Goal: Information Seeking & Learning: Learn about a topic

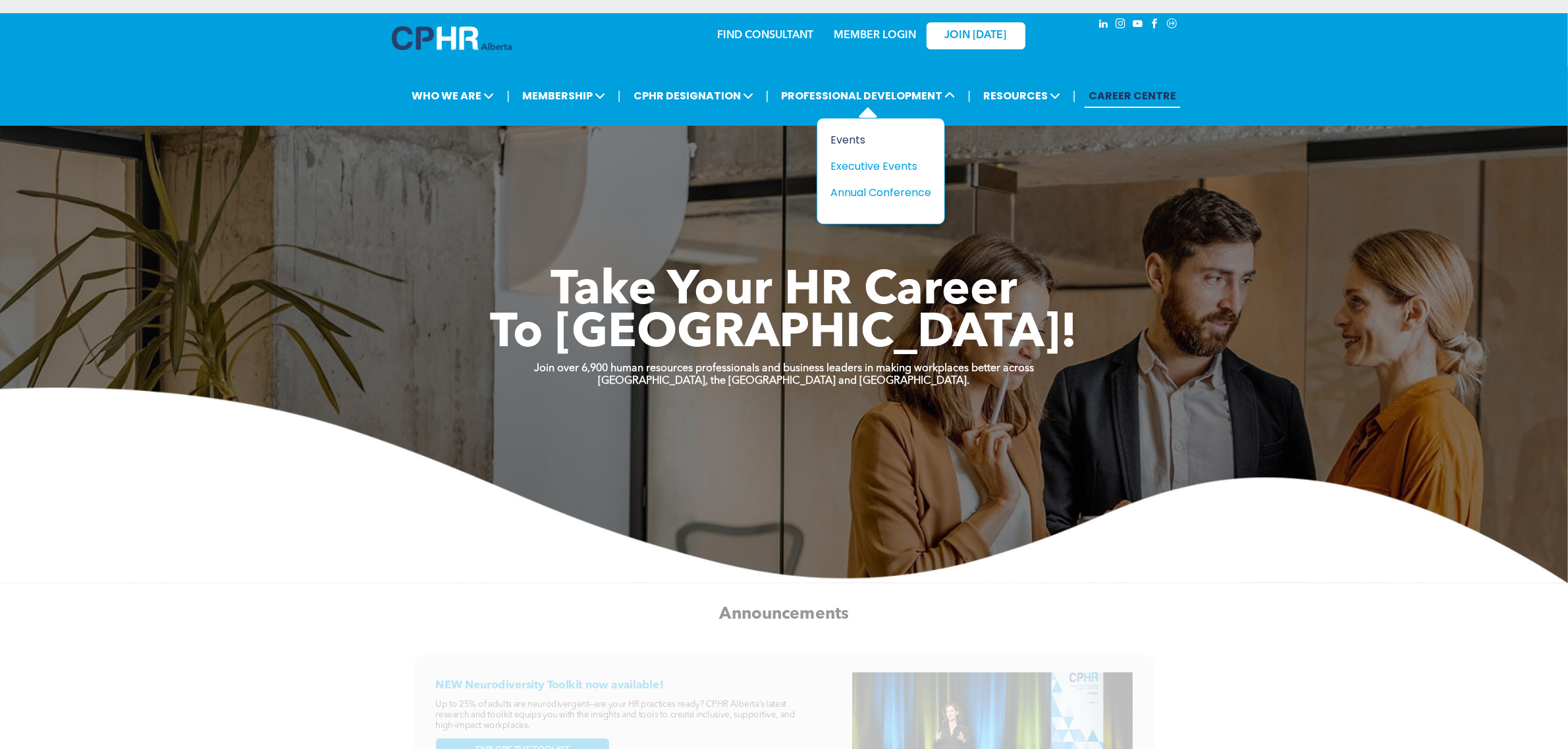
click at [662, 139] on div "Events" at bounding box center [876, 140] width 91 height 16
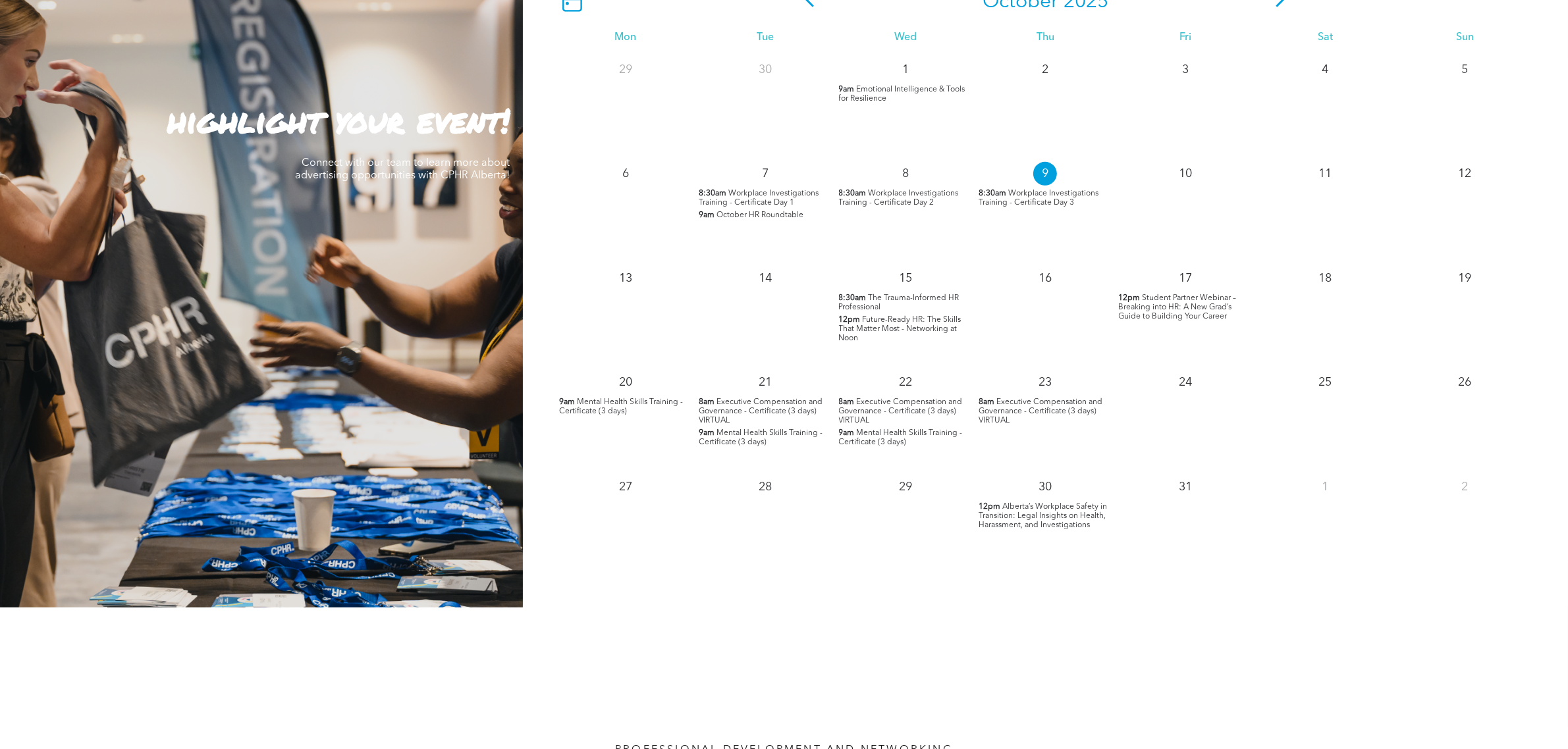
scroll to position [1317, 0]
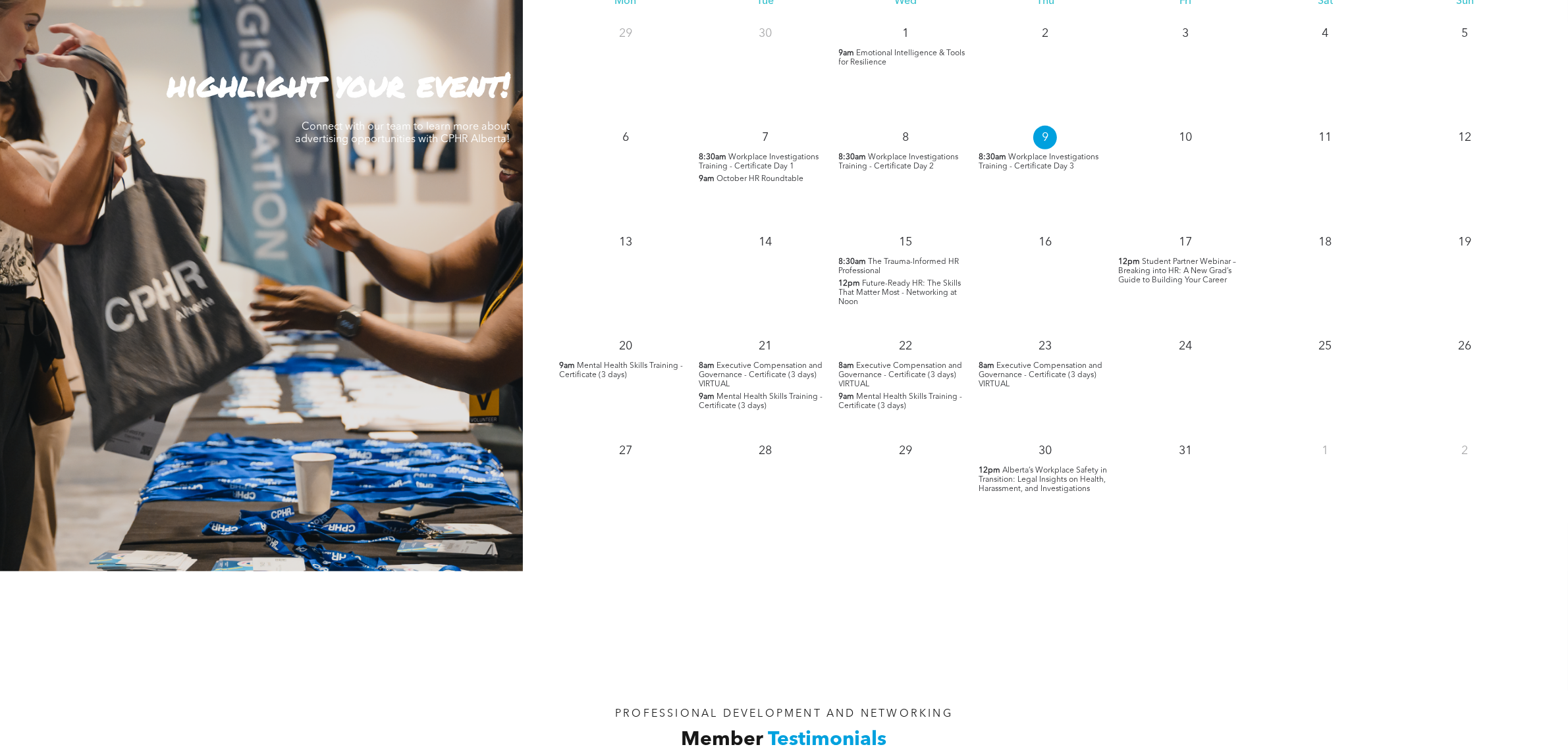
click at [1054, 485] on span "Alberta’s Workplace Safety in Transition: Legal Insights on Health, Harassment,…" at bounding box center [1043, 480] width 128 height 26
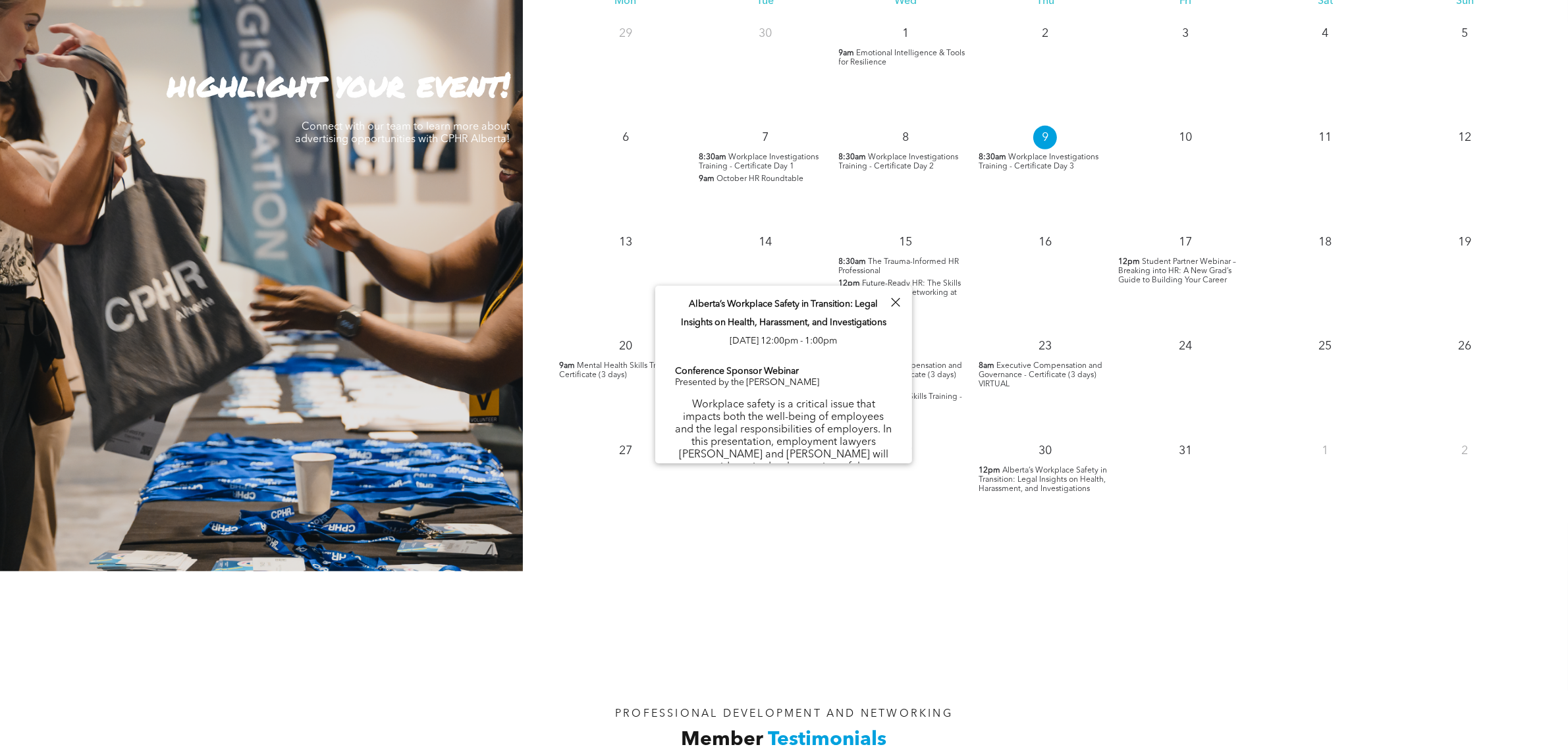
click at [1040, 468] on span "Alberta’s Workplace Safety in Transition: Legal Insights on Health, Harassment,…" at bounding box center [1043, 480] width 128 height 26
click at [1057, 476] on span "Alberta’s Workplace Safety in Transition: Legal Insights on Health, Harassment,…" at bounding box center [1043, 480] width 128 height 26
click at [824, 404] on p "Workplace safety is a critical issue that impacts both the well-being of employ…" at bounding box center [784, 474] width 217 height 150
click at [820, 369] on div "Conference Sponsor Webinar Presented by the Carbert Waite Workplace safety is a…" at bounding box center [784, 746] width 217 height 763
click at [820, 352] on div "Alberta’s Workplace Safety in Transition: Legal Insights on Health, Harassment,…" at bounding box center [784, 709] width 257 height 847
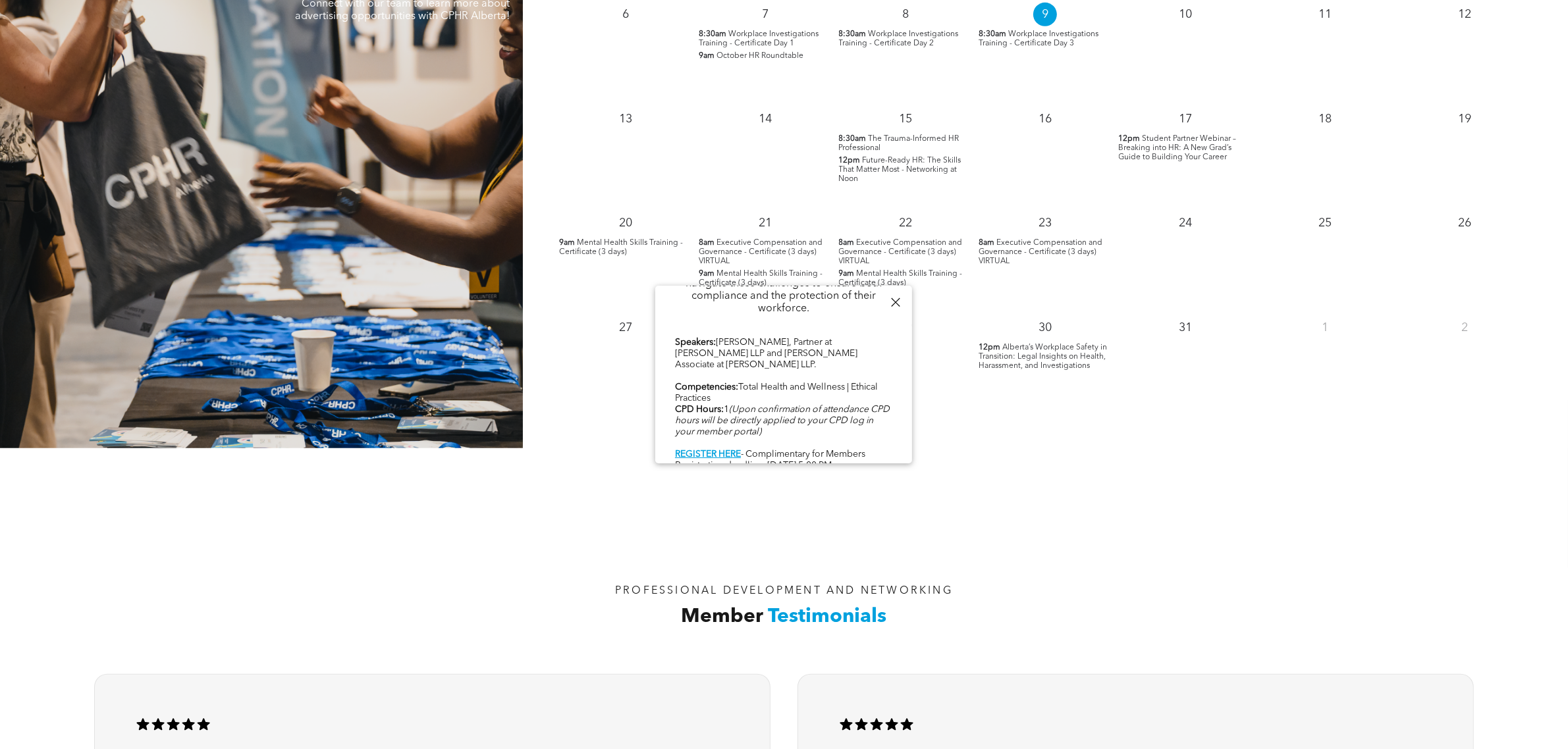
scroll to position [1646, 0]
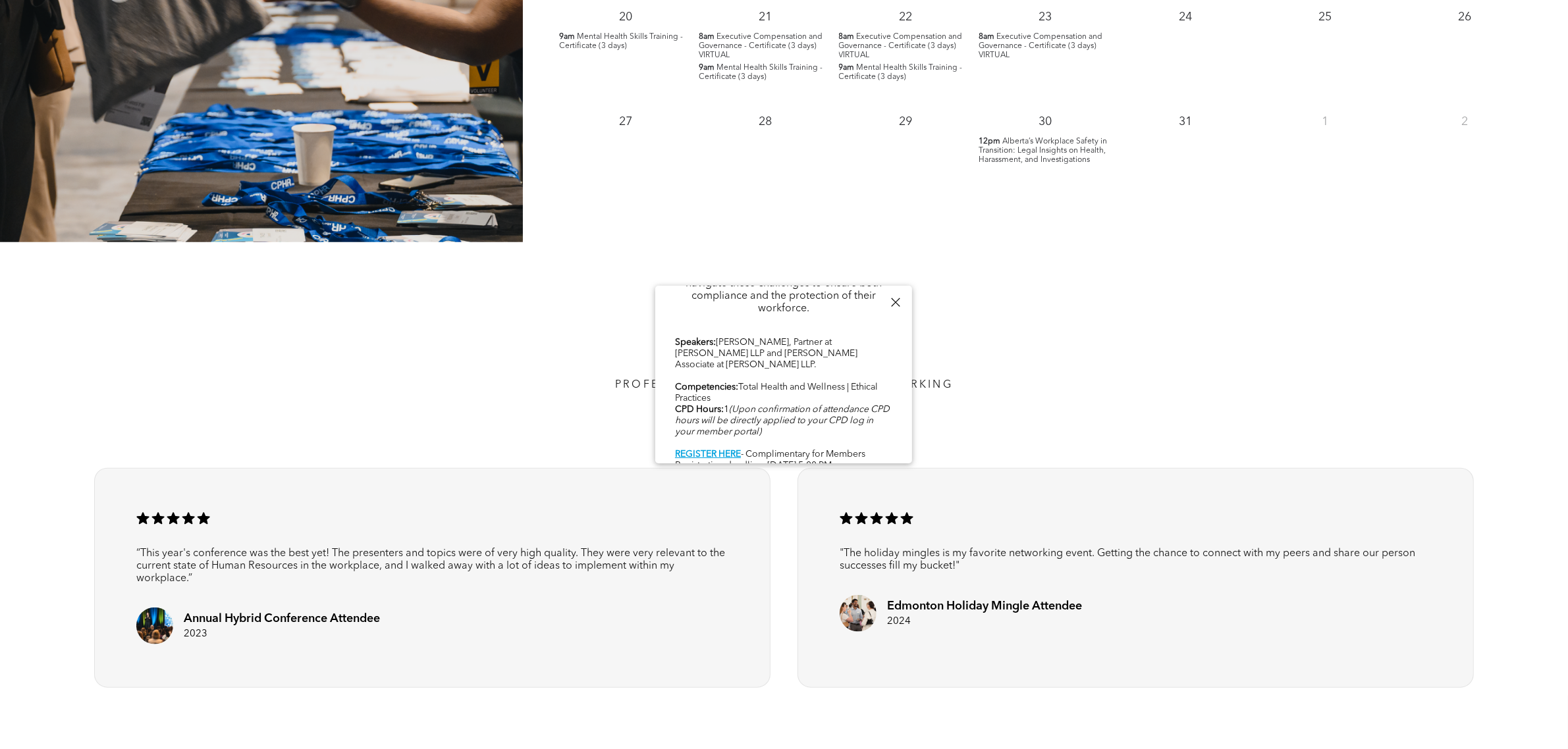
click at [831, 363] on div "Conference Sponsor Webinar Presented by the Carbert Waite Workplace safety is a…" at bounding box center [784, 91] width 217 height 763
click at [817, 341] on div "Conference Sponsor Webinar Presented by the Carbert Waite Workplace safety is a…" at bounding box center [784, 91] width 217 height 763
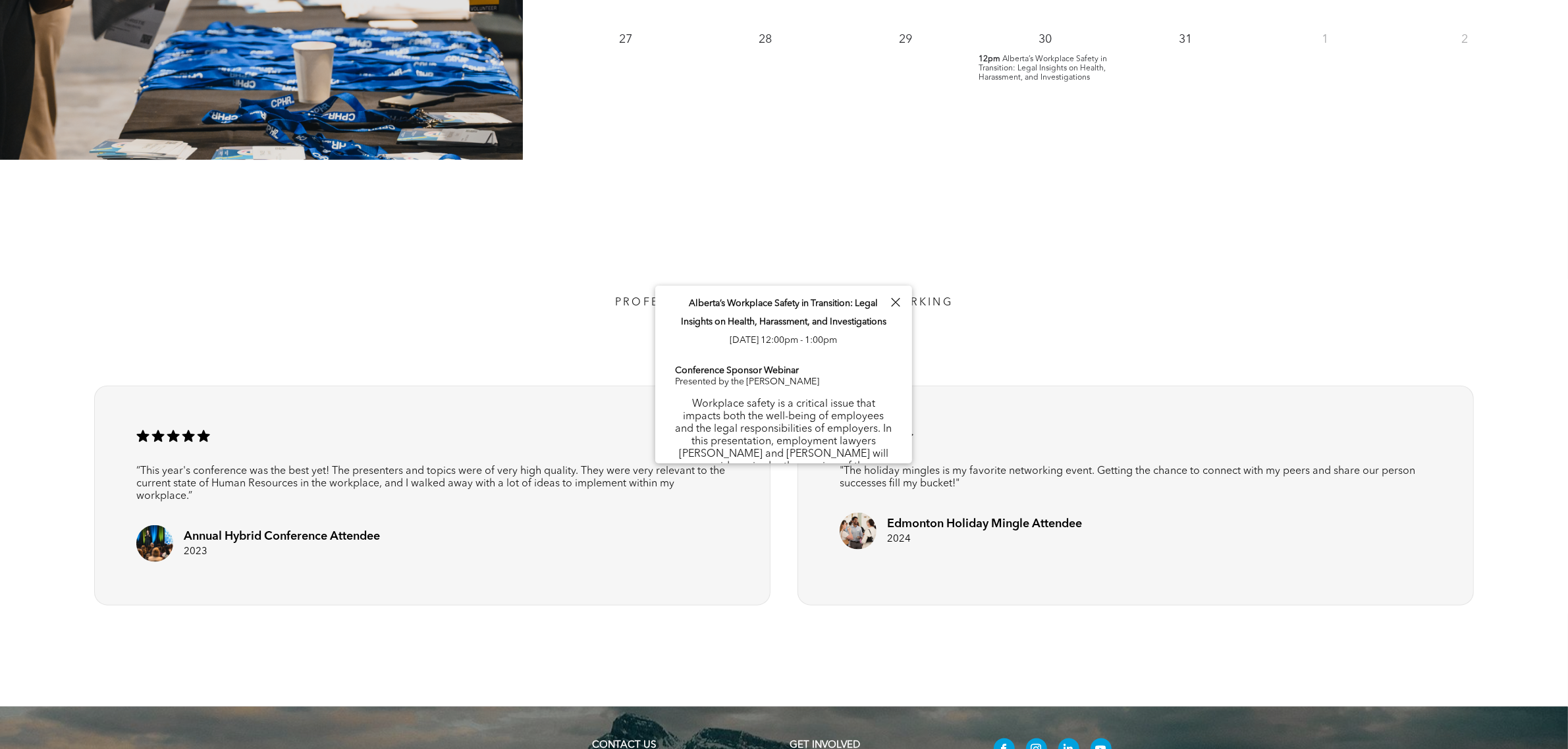
scroll to position [0, 0]
drag, startPoint x: 687, startPoint y: 298, endPoint x: 896, endPoint y: 323, distance: 210.5
click at [896, 323] on div "Alberta’s Workplace Safety in Transition: Legal Insights on Health, Harassment,…" at bounding box center [784, 709] width 257 height 847
copy span "Alberta’s Workplace Safety in Transition: Legal Insights on Health, Harassment,…"
drag, startPoint x: 813, startPoint y: 357, endPoint x: 812, endPoint y: 367, distance: 10.0
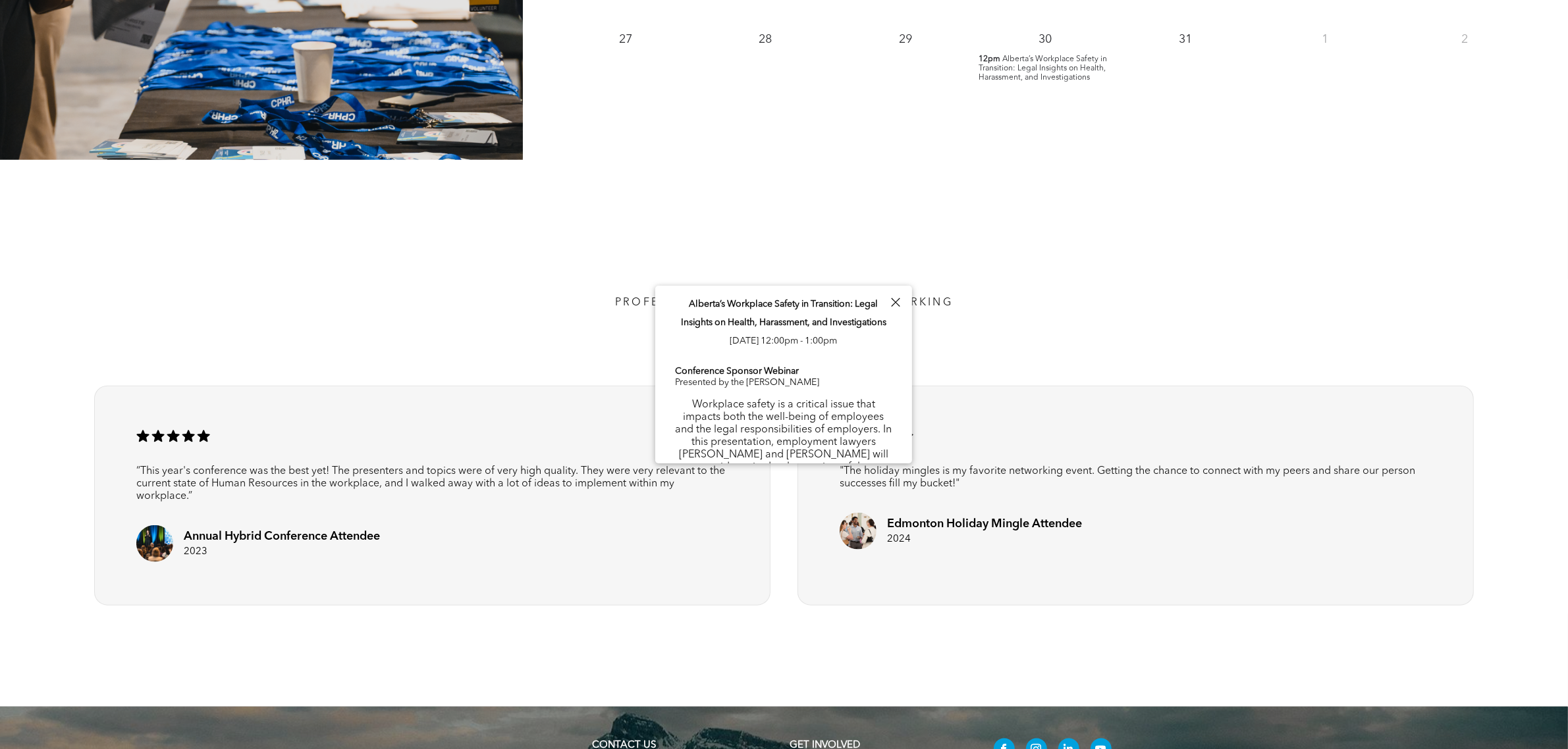
click at [813, 357] on div "Alberta’s Workplace Safety in Transition: Legal Insights on Health, Harassment,…" at bounding box center [784, 709] width 257 height 847
drag, startPoint x: 723, startPoint y: 392, endPoint x: 681, endPoint y: 389, distance: 42.1
click at [723, 392] on div "Conference Sponsor Webinar Presented by the Carbert Waite Workplace safety is a…" at bounding box center [784, 746] width 217 height 763
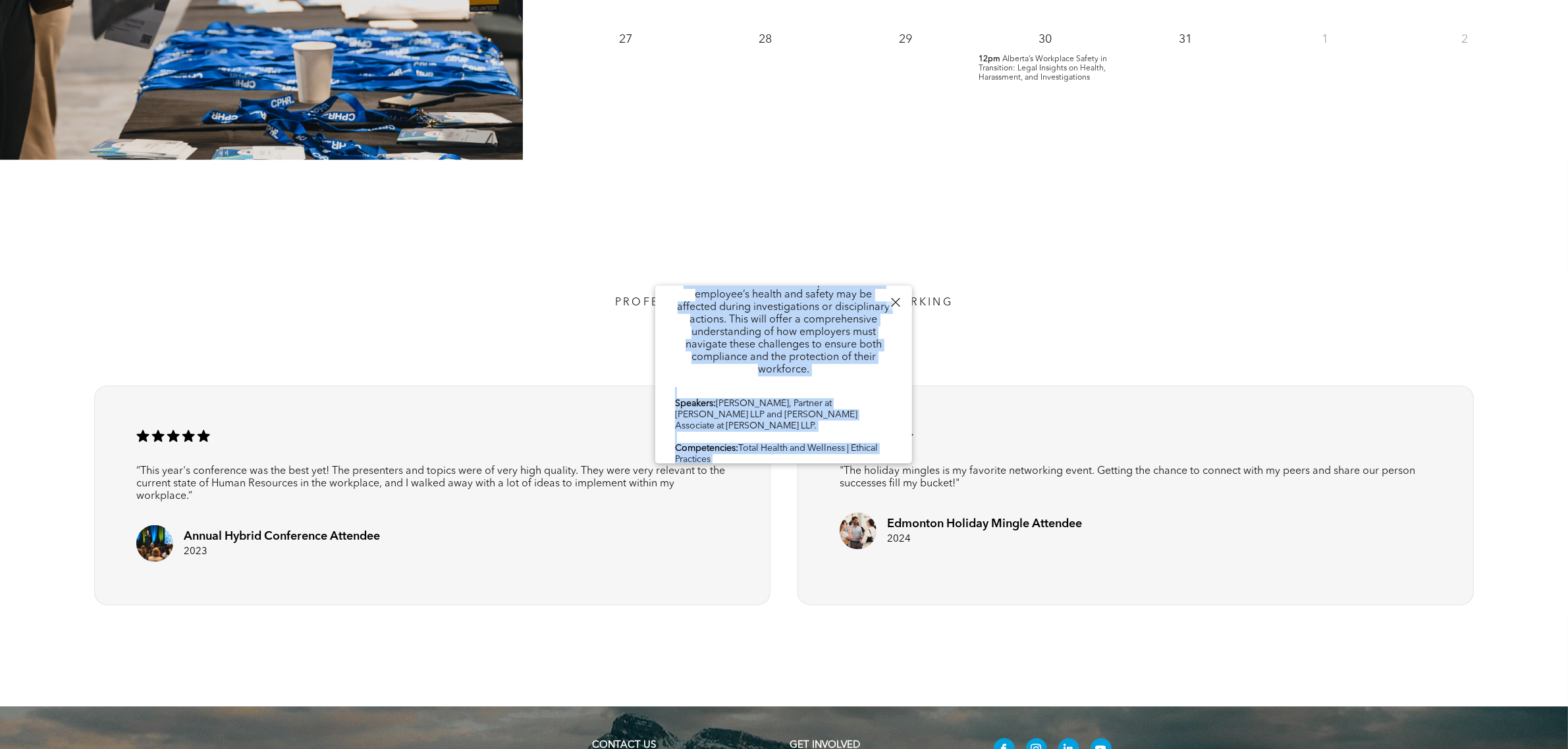
scroll to position [617, 0]
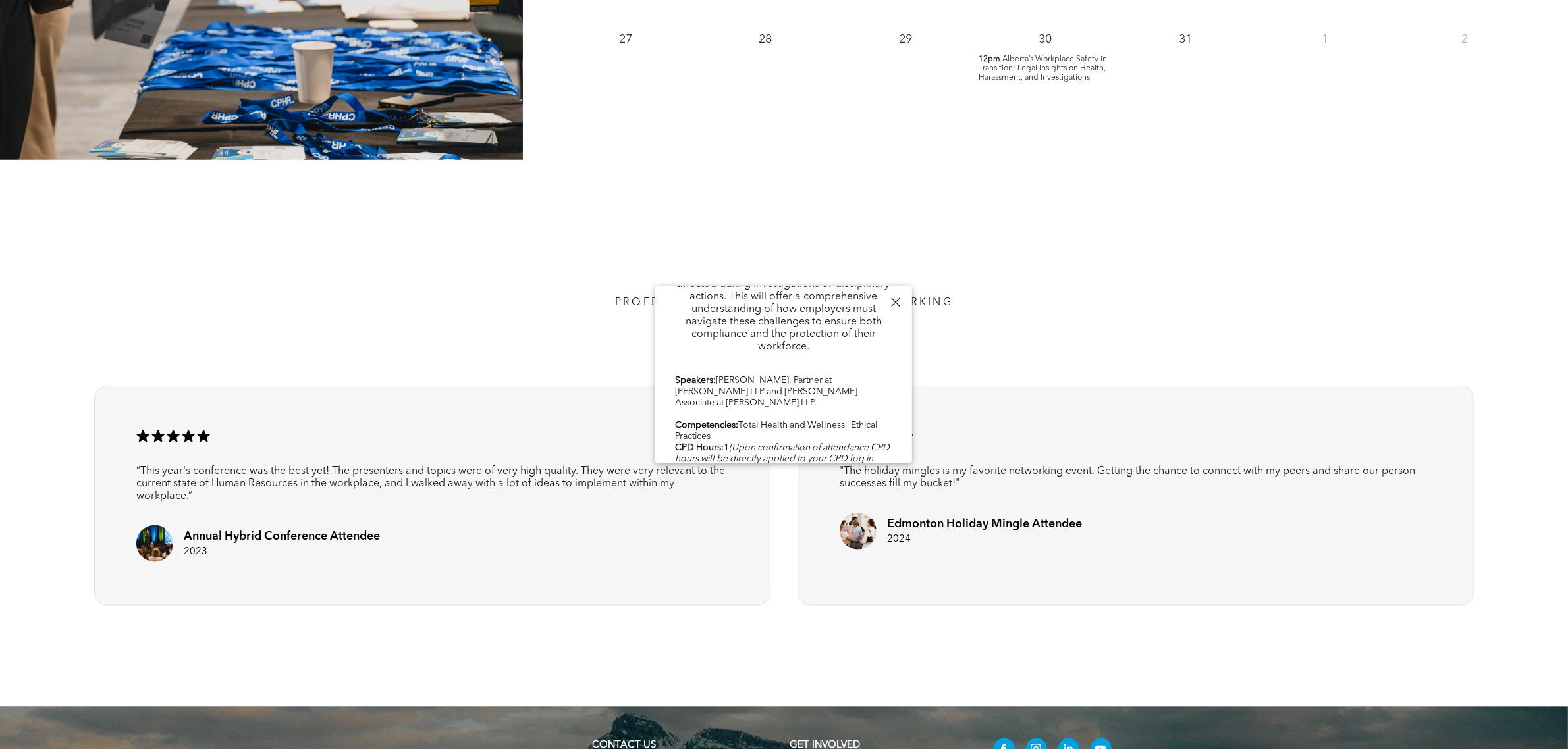
drag, startPoint x: 690, startPoint y: 403, endPoint x: 866, endPoint y: 339, distance: 187.3
click at [866, 339] on div "Conference Sponsor Webinar Presented by the Carbert Waite Workplace safety is a…" at bounding box center [784, 129] width 217 height 763
copy div "Workplace safety is a critical issue that impacts both the well-being of employ…"
click at [745, 400] on div "Conference Sponsor Webinar Presented by the Carbert Waite Workplace safety is a…" at bounding box center [784, 129] width 217 height 763
click at [722, 421] on b "Competencies:" at bounding box center [707, 425] width 63 height 9
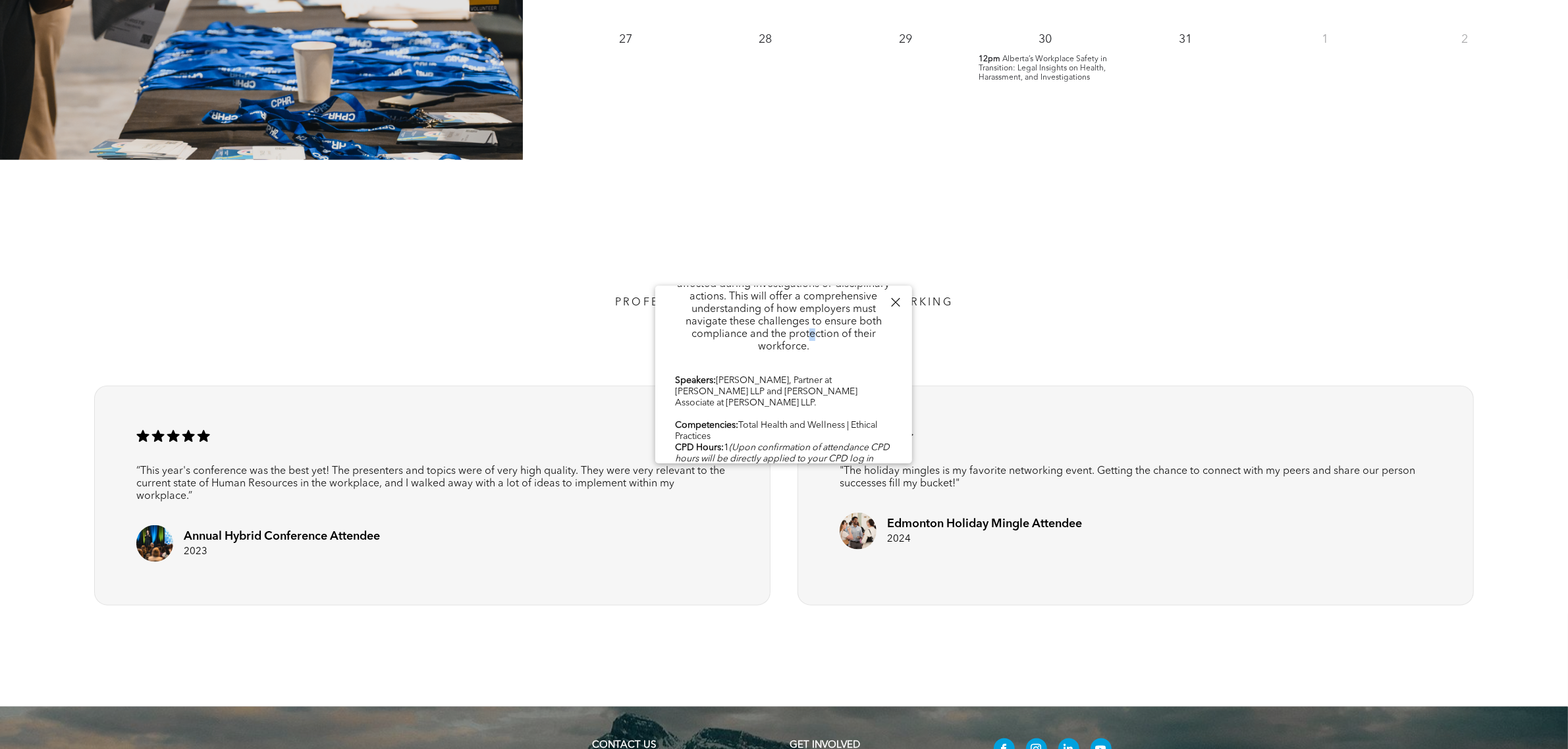
click at [733, 325] on p "Through relevant case studies and real-world examples, this presentation will h…" at bounding box center [784, 266] width 217 height 175
drag, startPoint x: 786, startPoint y: 320, endPoint x: 795, endPoint y: 305, distance: 17.5
click at [787, 320] on p "Through relevant case studies and real-world examples, this presentation will h…" at bounding box center [784, 266] width 217 height 175
drag, startPoint x: 800, startPoint y: 433, endPoint x: 792, endPoint y: 435, distance: 8.2
click at [799, 443] on icon "(Upon confirmation of attendance CPD hours will be directly applied to your CPD…" at bounding box center [783, 459] width 215 height 31
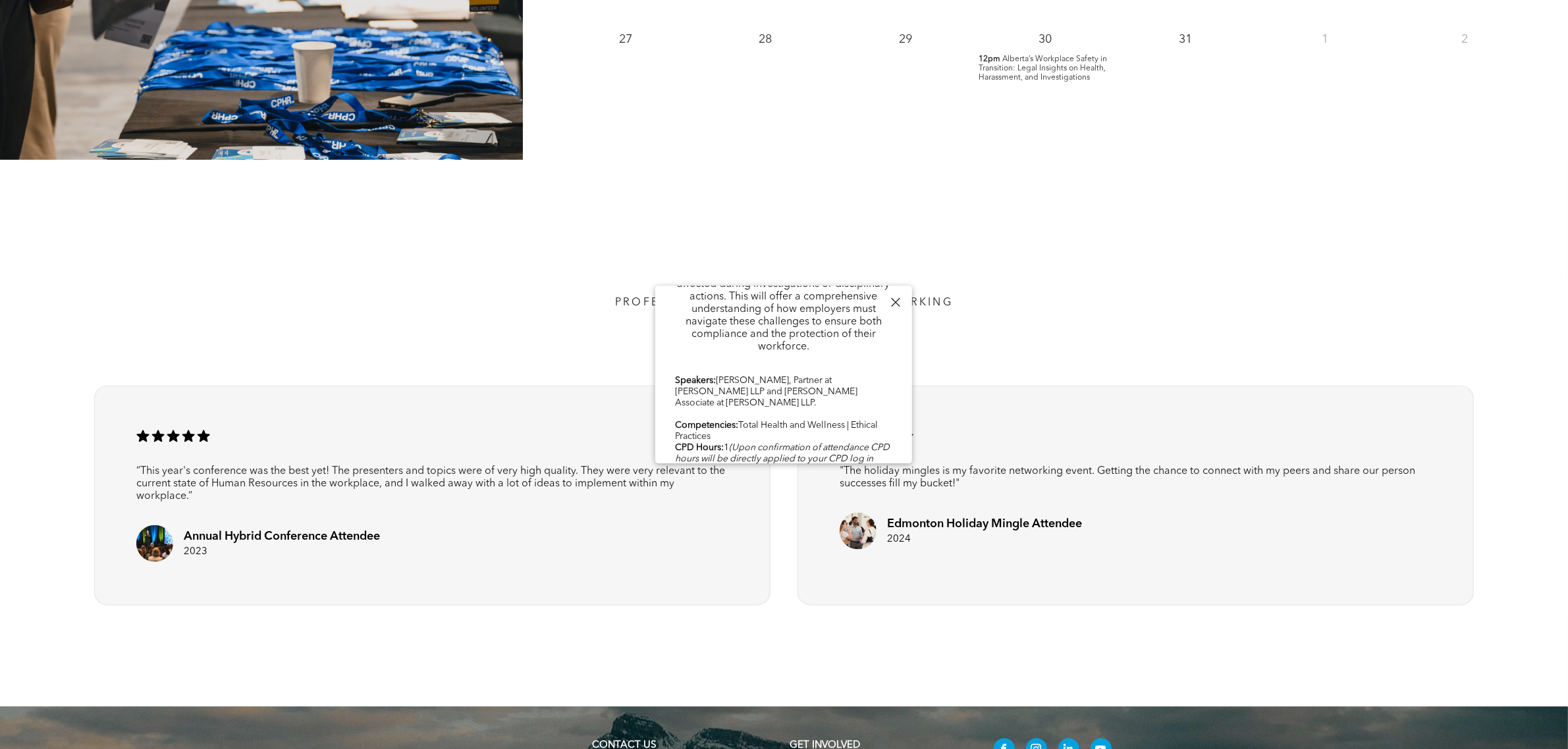
click at [775, 371] on div "Conference Sponsor Webinar Presented by the Carbert Waite Workplace safety is a…" at bounding box center [784, 129] width 217 height 763
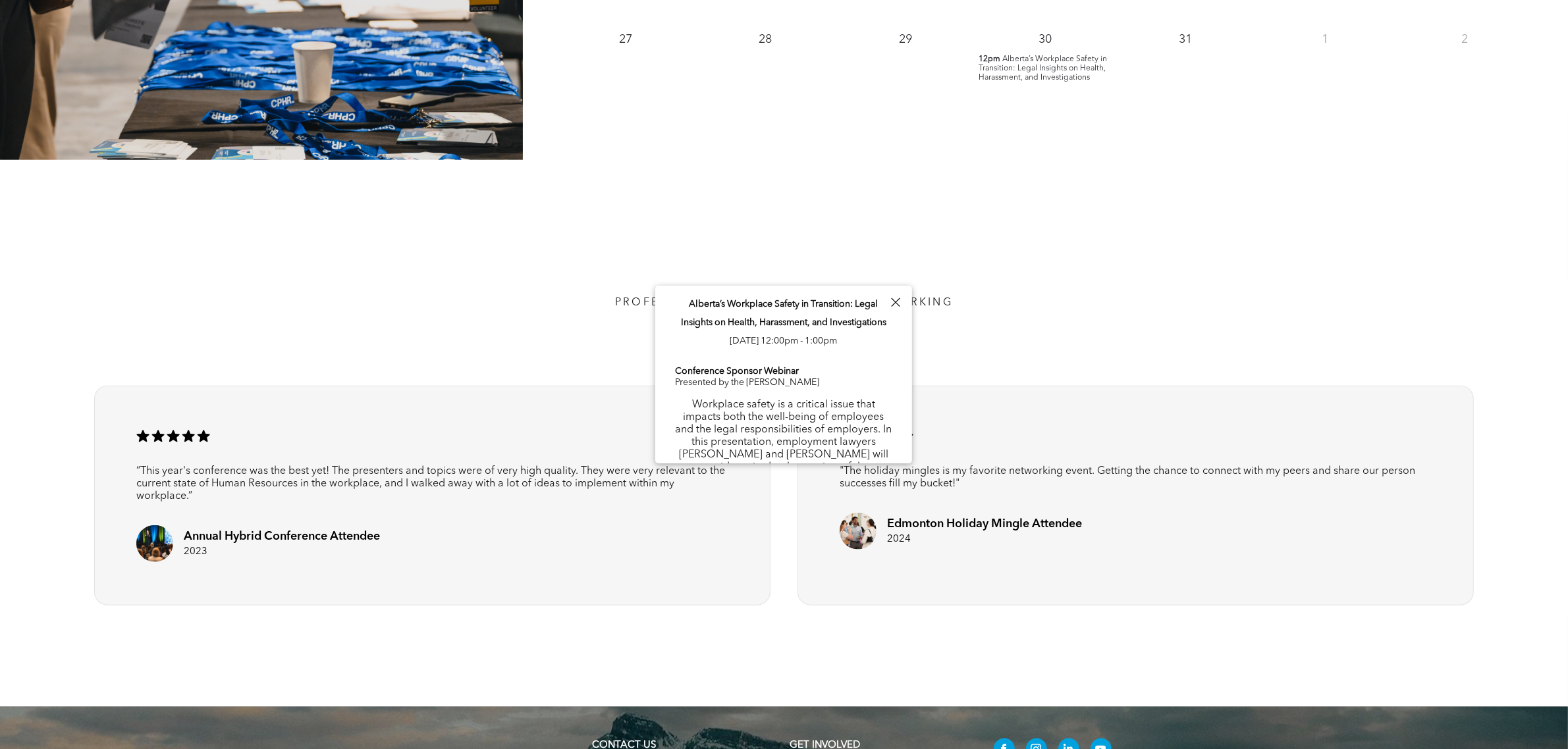
scroll to position [617, 0]
